Goal: Task Accomplishment & Management: Use online tool/utility

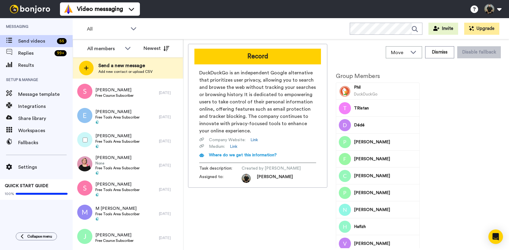
scroll to position [1197, 0]
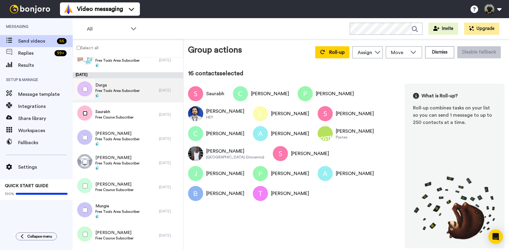
scroll to position [335, 0]
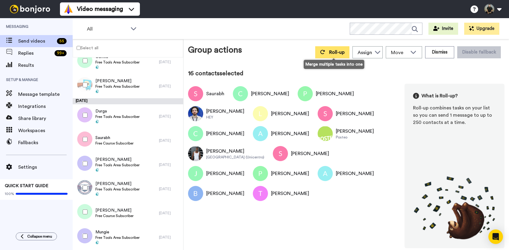
click at [328, 54] on button "Roll-up" at bounding box center [332, 52] width 34 height 12
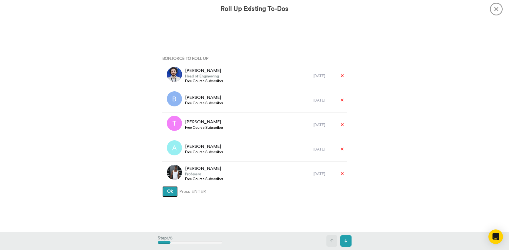
click at [167, 193] on span "Ok" at bounding box center [170, 192] width 6 height 4
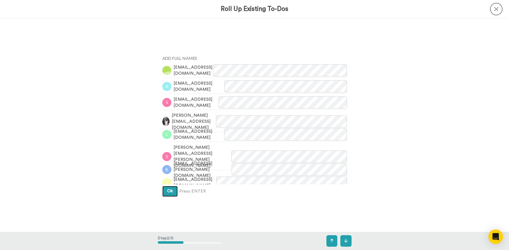
click at [167, 192] on span "Ok" at bounding box center [170, 191] width 6 height 4
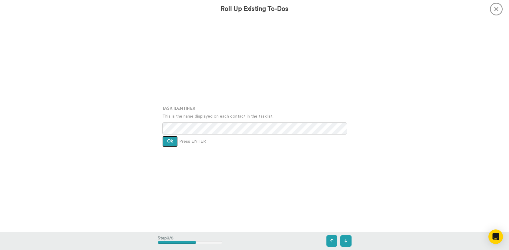
click at [167, 143] on span "Ok" at bounding box center [170, 141] width 6 height 4
click at [167, 136] on span "Ok" at bounding box center [170, 137] width 6 height 4
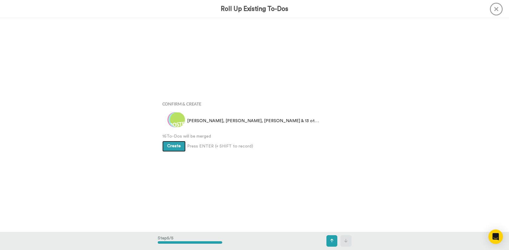
scroll to position [856, 0]
click at [172, 147] on span "Create" at bounding box center [174, 146] width 14 height 4
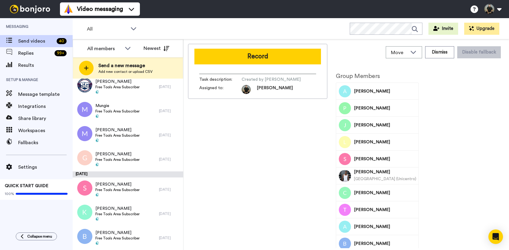
scroll to position [828, 0]
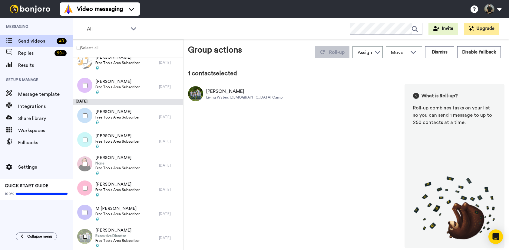
scroll to position [806, 0]
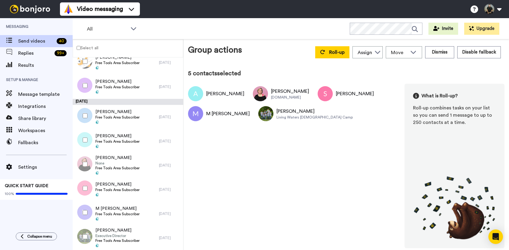
click at [85, 113] on div at bounding box center [84, 115] width 22 height 21
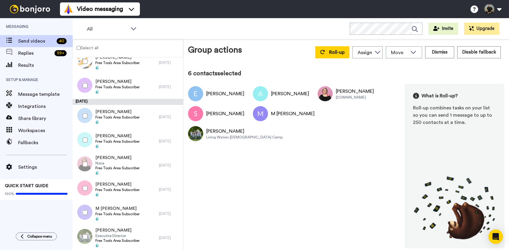
click at [84, 83] on div at bounding box center [84, 85] width 22 height 21
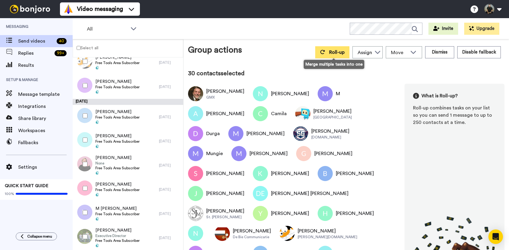
click at [332, 54] on span "Roll-up" at bounding box center [336, 52] width 15 height 5
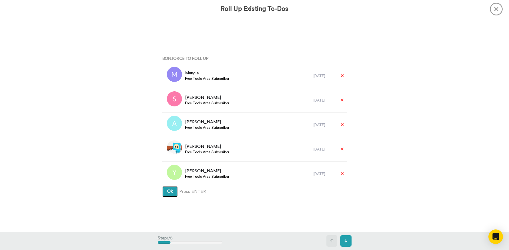
click at [171, 193] on button "Ok" at bounding box center [169, 192] width 15 height 11
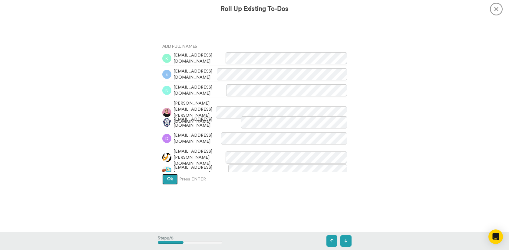
click at [170, 181] on span "Ok" at bounding box center [170, 179] width 6 height 4
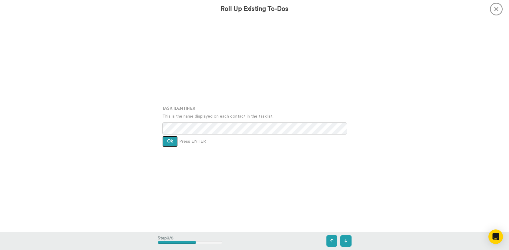
click at [167, 143] on span "Ok" at bounding box center [170, 141] width 6 height 4
click at [166, 142] on button "Ok" at bounding box center [169, 137] width 15 height 11
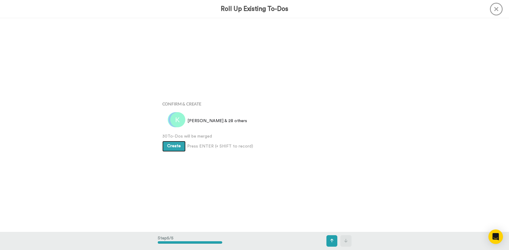
scroll to position [856, 0]
click at [169, 148] on span "Create" at bounding box center [174, 146] width 14 height 4
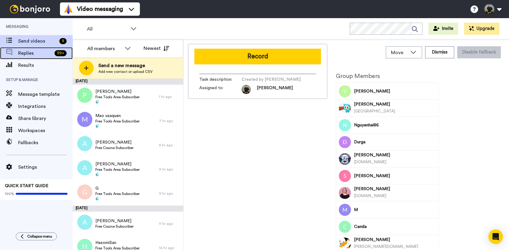
click at [40, 57] on div "Replies 99 +" at bounding box center [36, 53] width 73 height 12
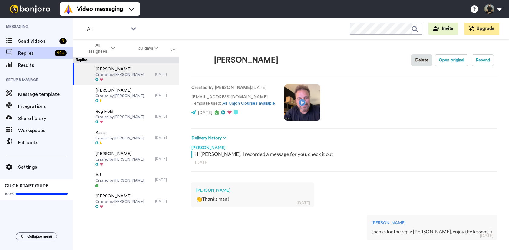
scroll to position [66, 0]
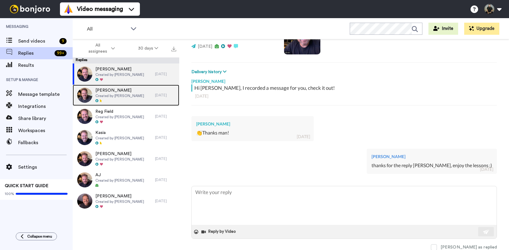
click at [113, 91] on span "Prabal Phukon" at bounding box center [119, 91] width 49 height 6
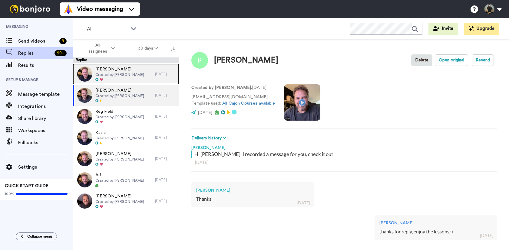
click at [116, 74] on span "Created by Felipe Fagundes" at bounding box center [119, 74] width 49 height 5
type textarea "x"
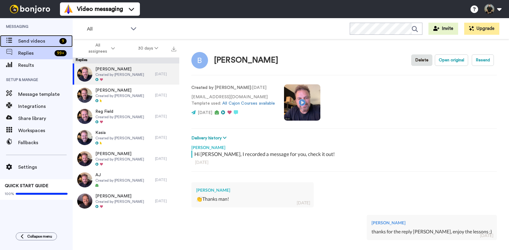
click at [29, 38] on span "Send videos" at bounding box center [37, 41] width 39 height 7
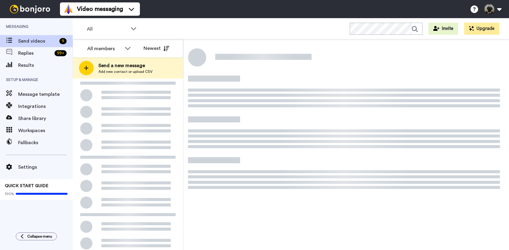
click at [31, 68] on span "Results" at bounding box center [45, 65] width 55 height 7
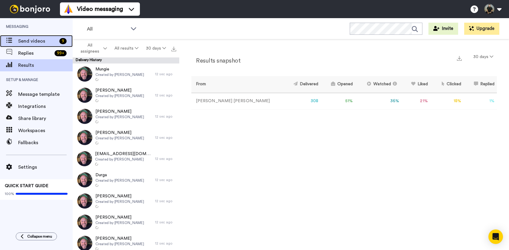
click at [25, 38] on span "Send videos" at bounding box center [37, 41] width 39 height 7
